Goal: Complete application form

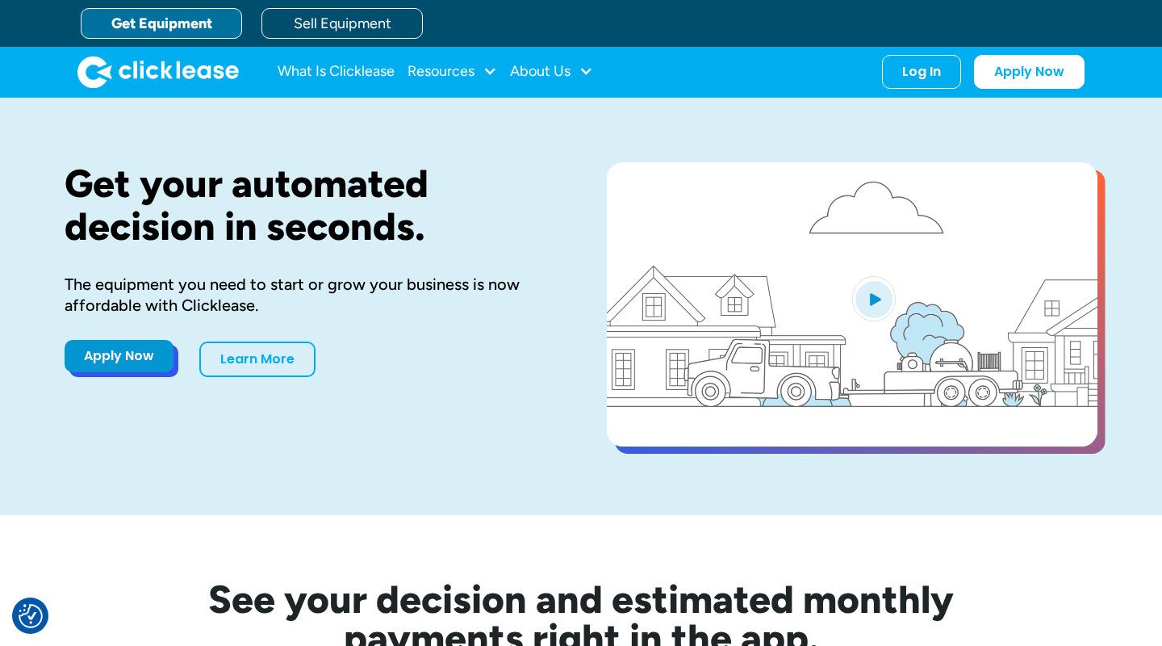
click at [121, 354] on link "Apply Now" at bounding box center [119, 356] width 109 height 32
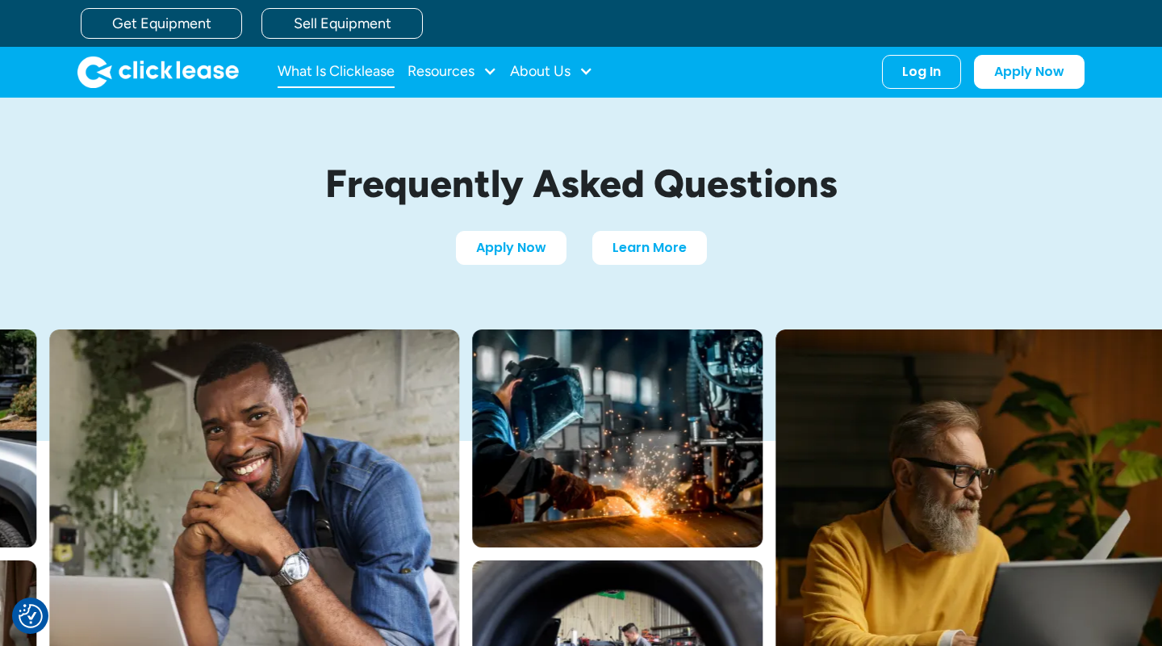
click at [360, 76] on link "What Is Clicklease" at bounding box center [336, 72] width 117 height 32
